Goal: Information Seeking & Learning: Learn about a topic

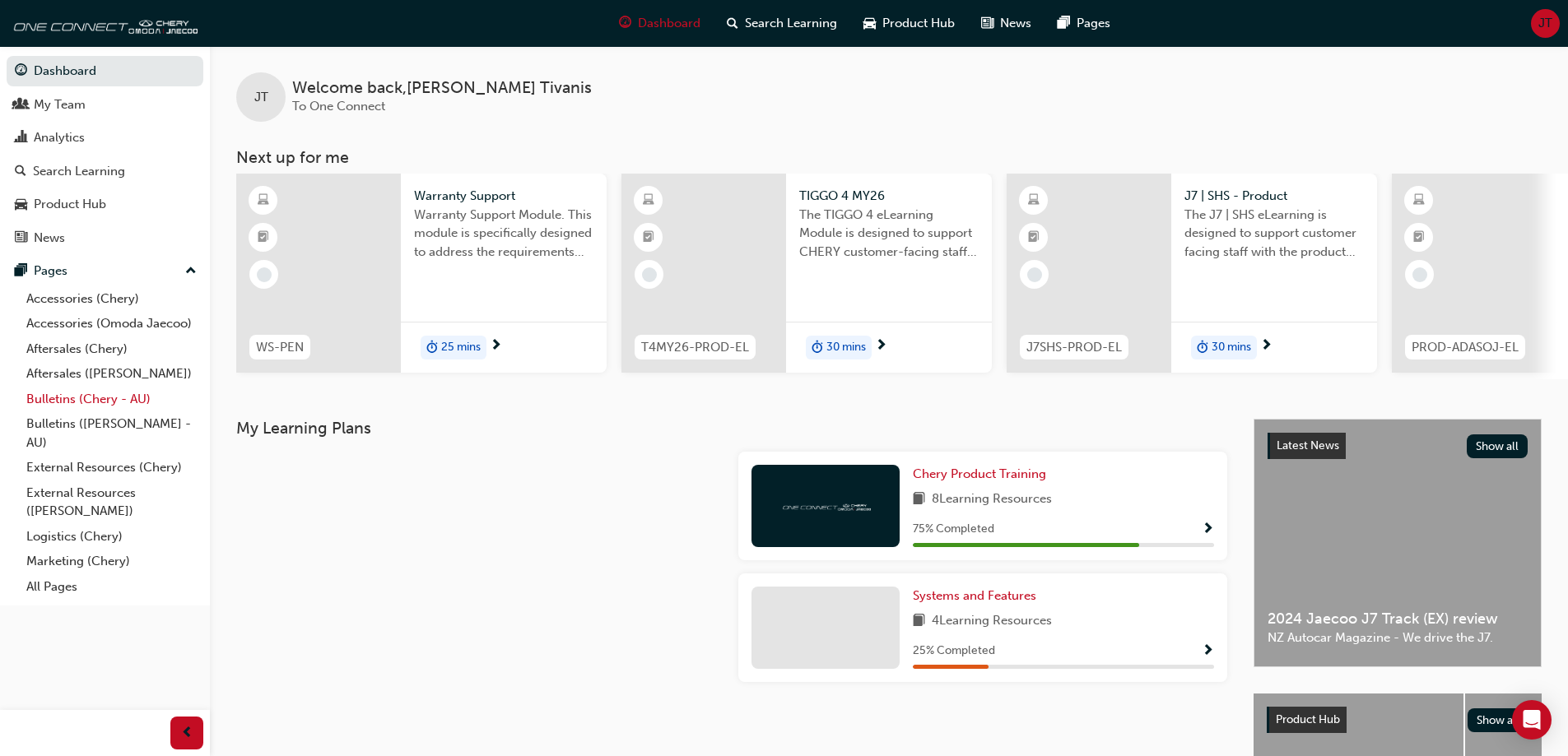
click at [93, 401] on link "Bulletins (Chery - AU)" at bounding box center [111, 400] width 183 height 26
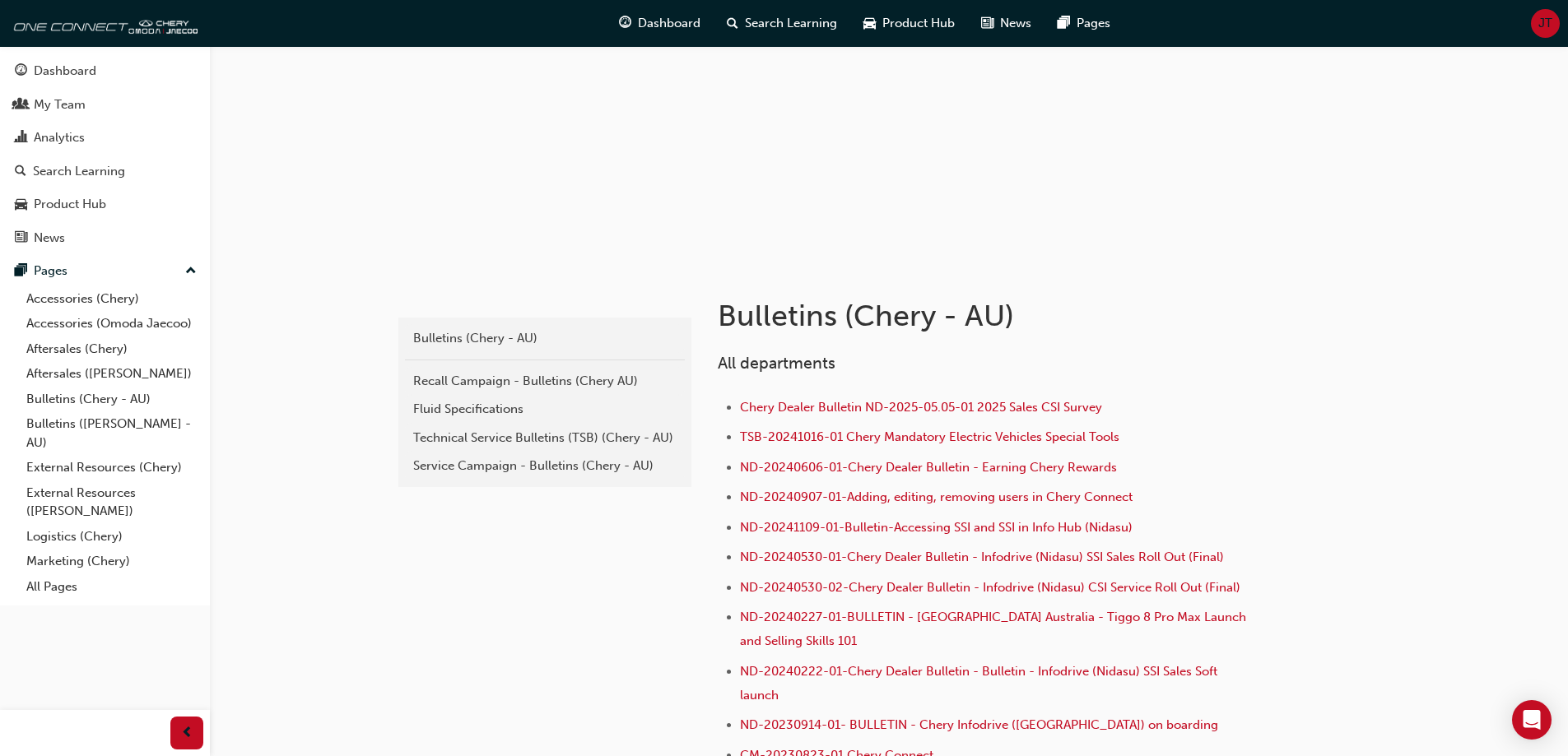
scroll to position [329, 0]
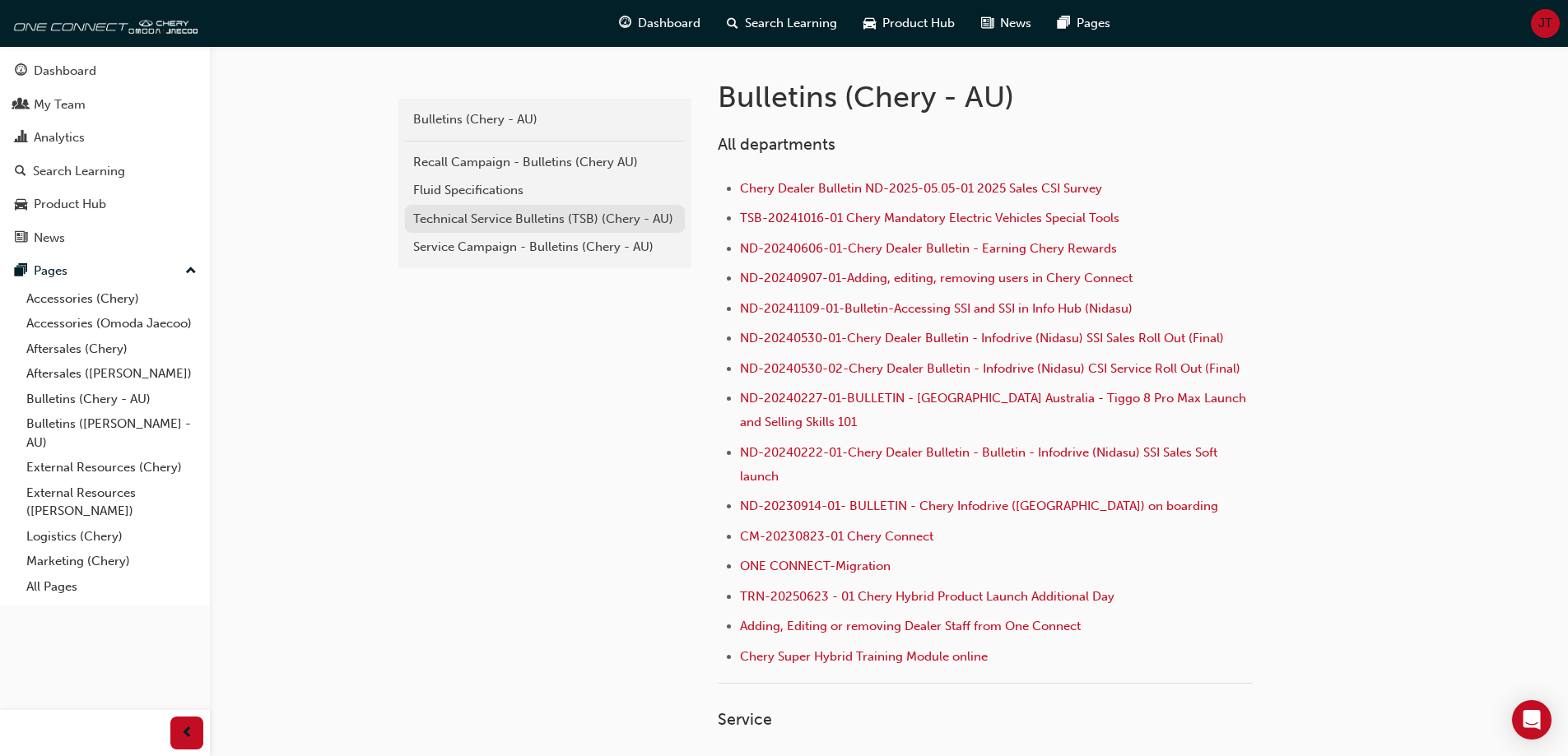
click at [573, 230] on link "Technical Service Bulletins (TSB) (Chery - AU)" at bounding box center [544, 219] width 280 height 28
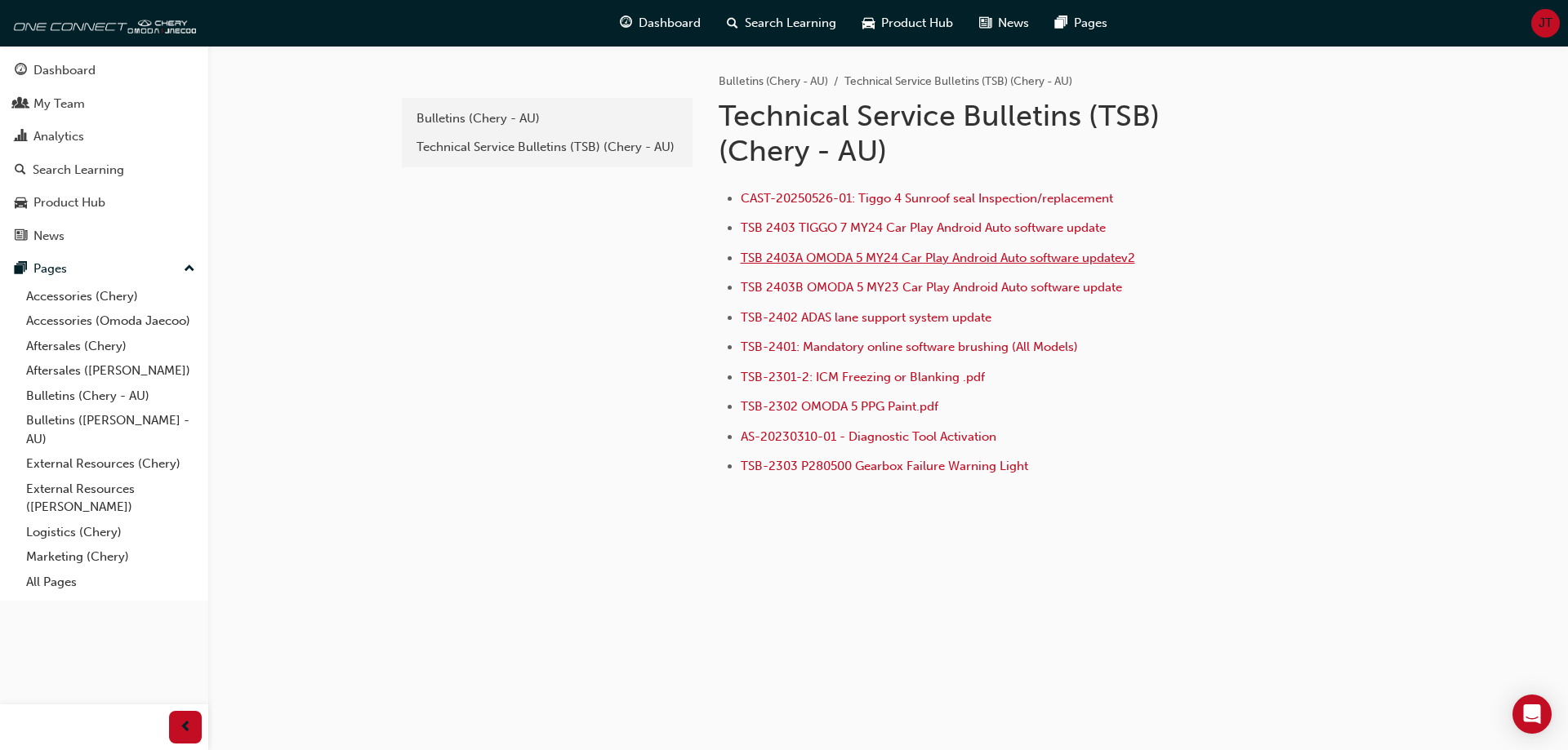
click at [921, 263] on span "TSB 2403A OMODA 5 MY24 Car Play Android Auto software updatev2" at bounding box center [937, 258] width 394 height 15
